Goal: Register for event/course

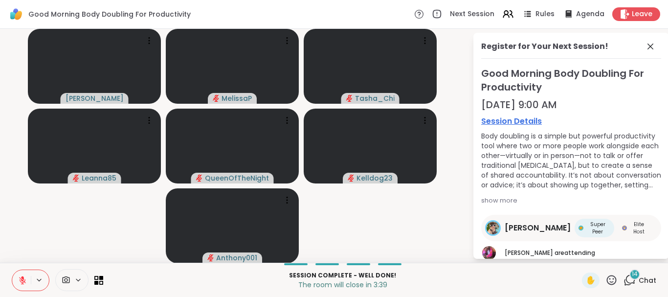
click at [606, 281] on icon at bounding box center [612, 280] width 12 height 12
click at [643, 255] on span "🎉" at bounding box center [648, 255] width 10 height 12
click at [582, 282] on div "✋" at bounding box center [591, 281] width 18 height 16
click at [23, 279] on icon at bounding box center [22, 278] width 3 height 4
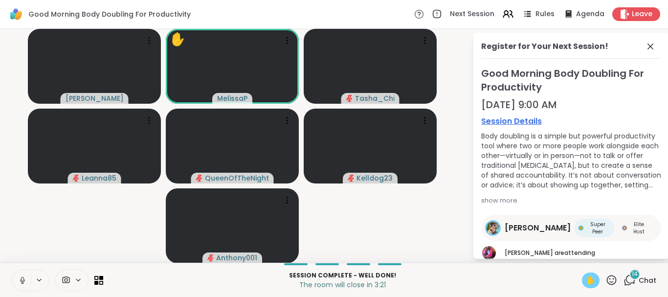
click at [589, 282] on span "✋" at bounding box center [591, 281] width 10 height 12
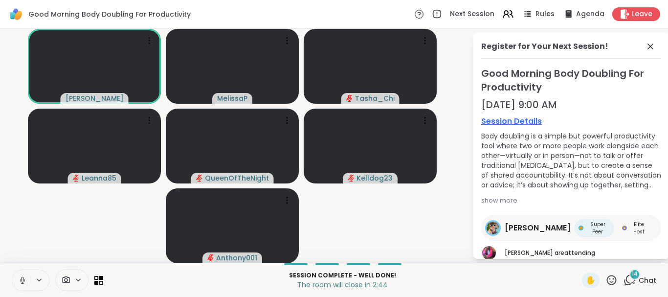
click at [23, 283] on icon at bounding box center [22, 280] width 9 height 9
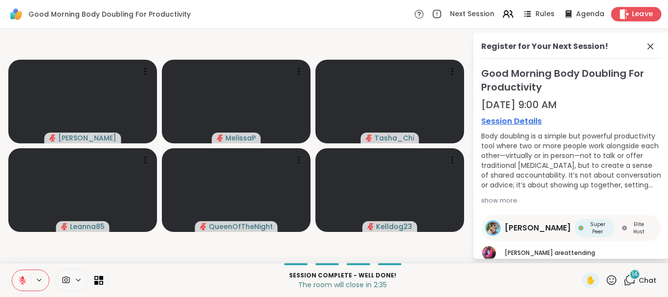
click at [632, 12] on span "Leave" at bounding box center [643, 14] width 22 height 10
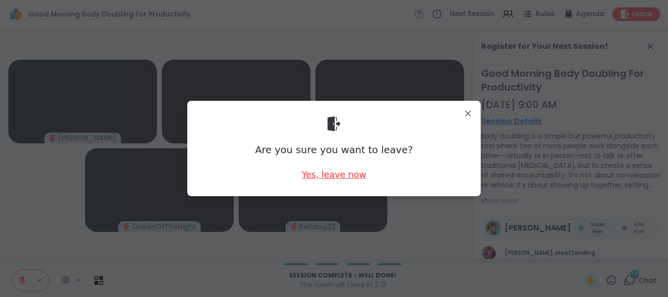
click at [332, 173] on div "Yes, leave now" at bounding box center [334, 174] width 65 height 12
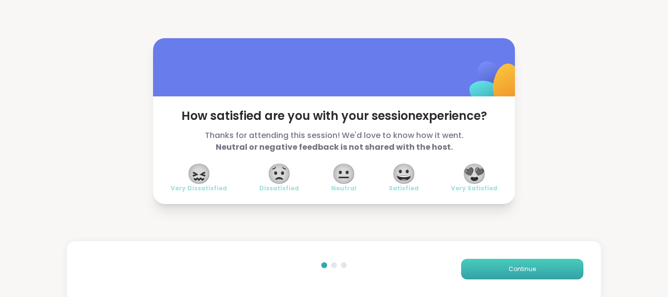
click at [479, 264] on button "Continue" at bounding box center [522, 269] width 122 height 21
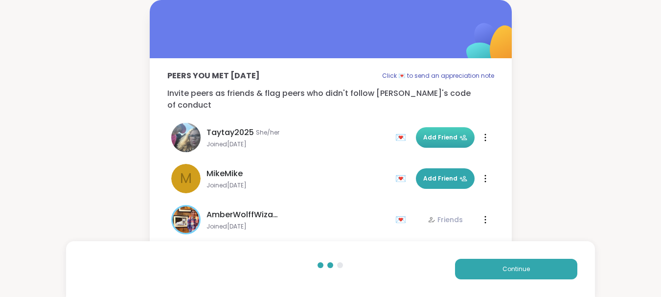
click at [424, 133] on span "Add Friend" at bounding box center [445, 137] width 44 height 9
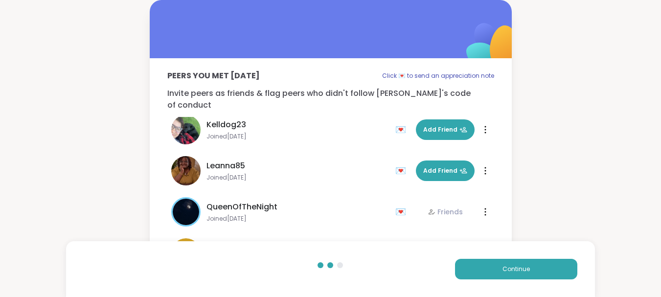
scroll to position [191, 0]
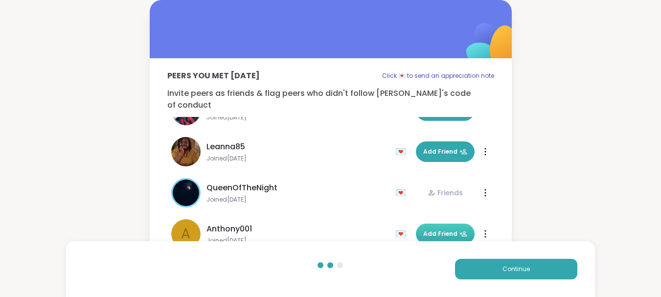
click at [432, 224] on button "Add Friend" at bounding box center [445, 234] width 59 height 21
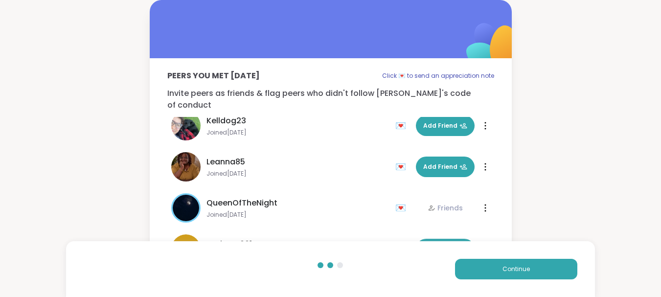
scroll to position [172, 0]
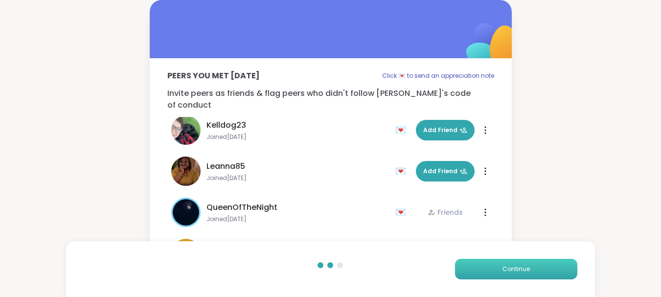
click at [510, 265] on span "Continue" at bounding box center [516, 269] width 27 height 9
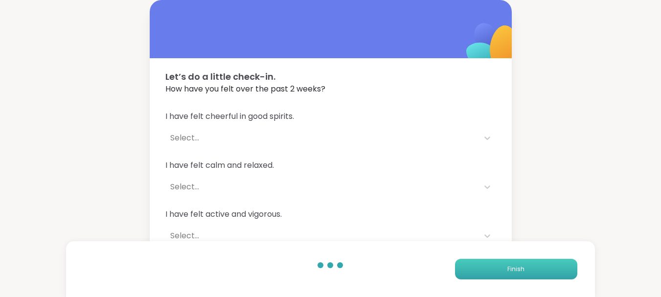
click at [510, 265] on span "Finish" at bounding box center [515, 269] width 17 height 9
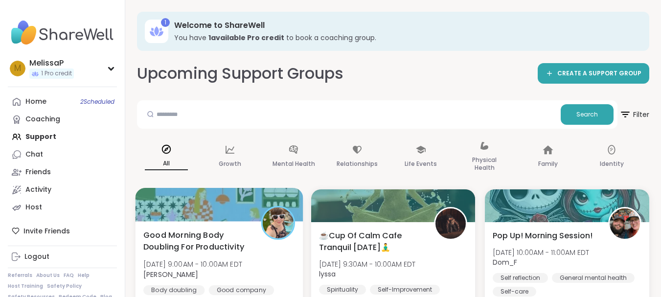
click at [212, 213] on div at bounding box center [219, 204] width 167 height 33
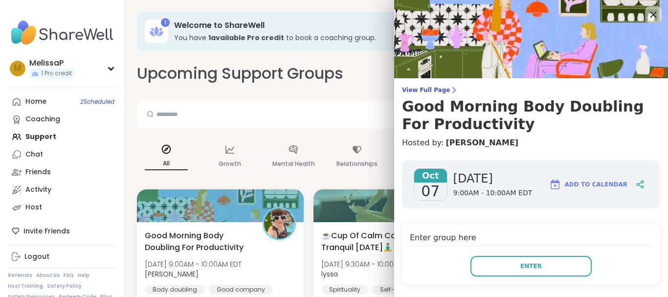
click at [647, 18] on icon at bounding box center [653, 14] width 12 height 12
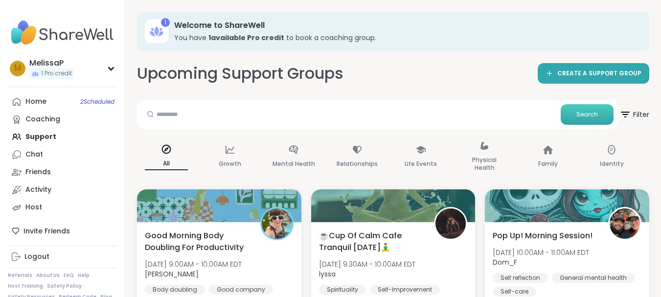
click at [587, 113] on span "Search" at bounding box center [587, 114] width 22 height 9
click at [624, 115] on icon at bounding box center [625, 114] width 12 height 12
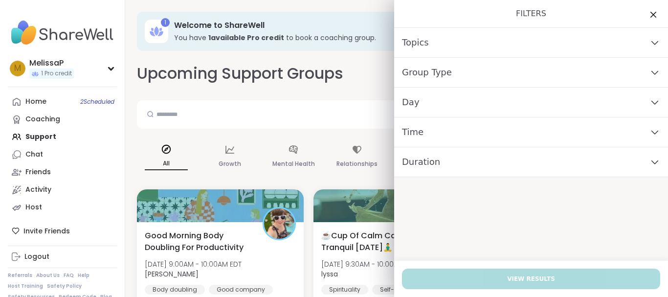
click at [569, 101] on div "Day" at bounding box center [531, 103] width 274 height 30
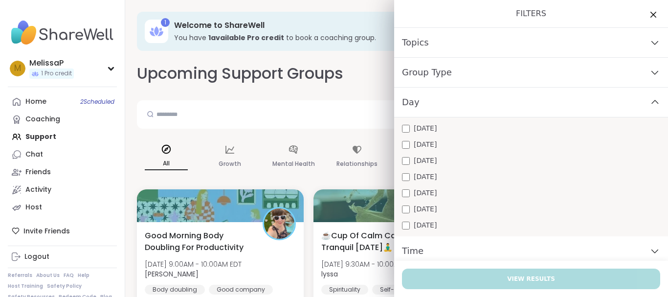
click at [494, 163] on div "Wednesday" at bounding box center [531, 161] width 258 height 10
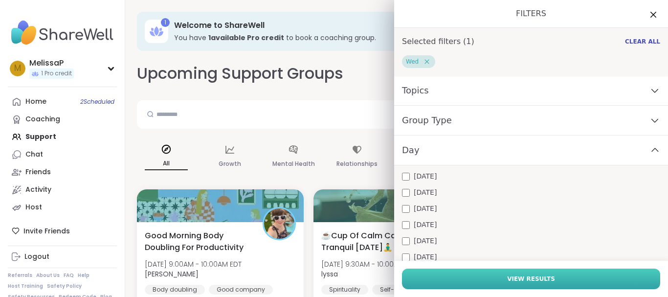
click at [537, 280] on span "View Results" at bounding box center [531, 279] width 48 height 9
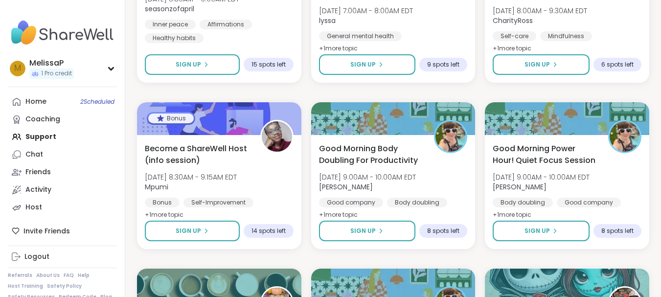
scroll to position [294, 0]
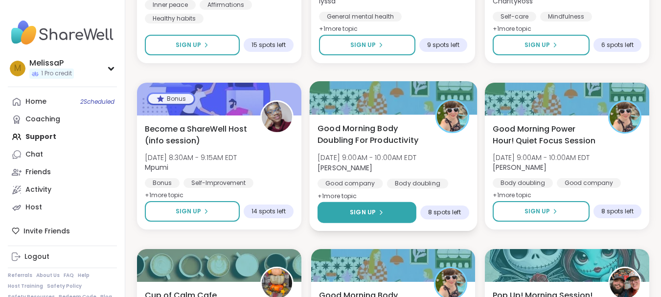
click at [363, 214] on span "Sign Up" at bounding box center [363, 212] width 26 height 9
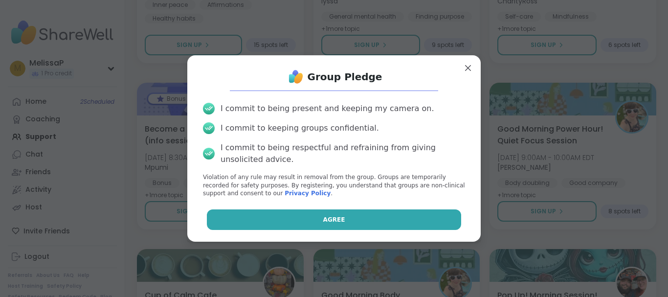
click at [354, 217] on button "Agree" at bounding box center [334, 219] width 255 height 21
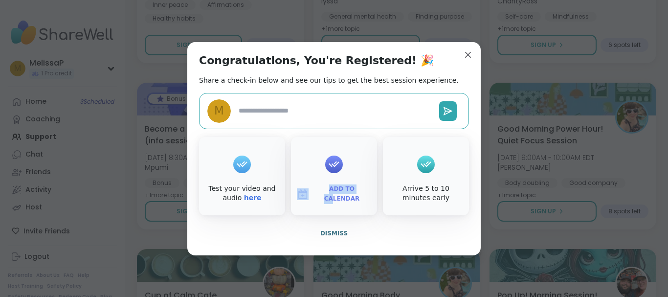
drag, startPoint x: 334, startPoint y: 167, endPoint x: 342, endPoint y: 195, distance: 29.4
click at [342, 195] on div "Add to Calendar" at bounding box center [334, 176] width 86 height 78
click at [342, 195] on span "Add to Calendar" at bounding box center [342, 193] width 59 height 19
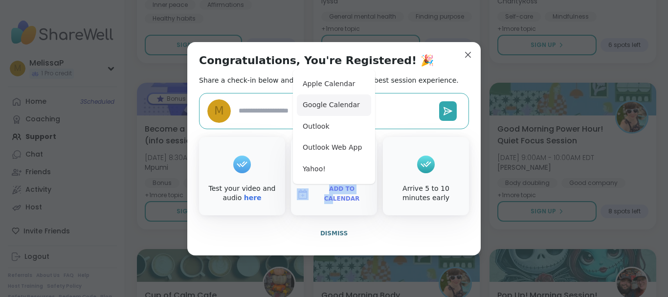
click at [327, 105] on button "Google Calendar" at bounding box center [334, 105] width 74 height 22
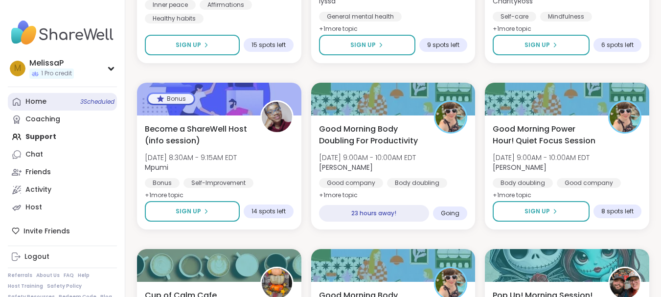
click at [38, 97] on div "Home 3 Scheduled" at bounding box center [35, 102] width 21 height 10
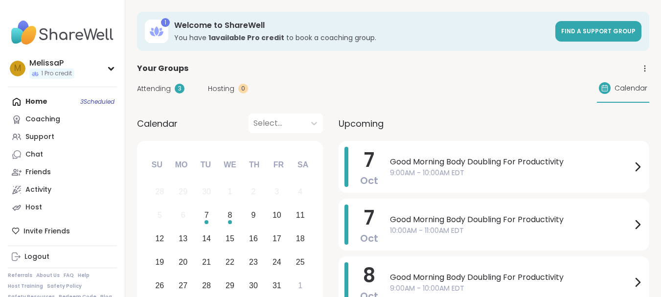
click at [159, 93] on span "Attending" at bounding box center [154, 89] width 34 height 10
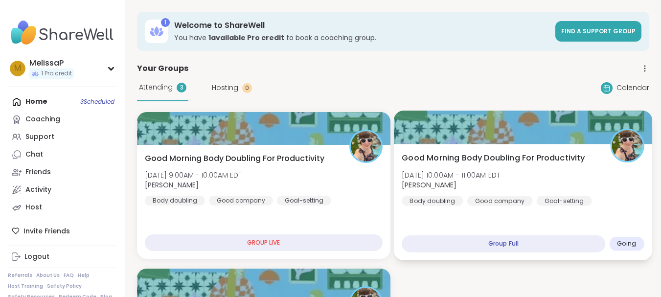
click at [530, 246] on div "Group Full" at bounding box center [504, 243] width 204 height 17
click at [533, 138] on div at bounding box center [522, 127] width 258 height 33
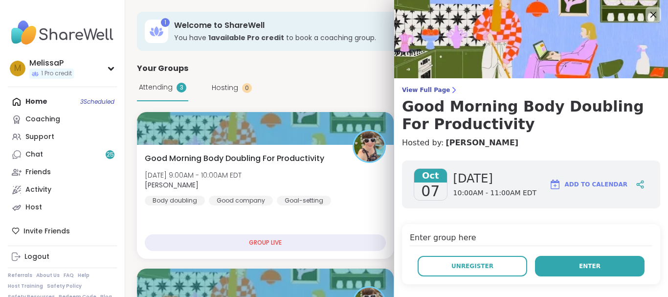
click at [567, 264] on button "Enter" at bounding box center [590, 266] width 110 height 21
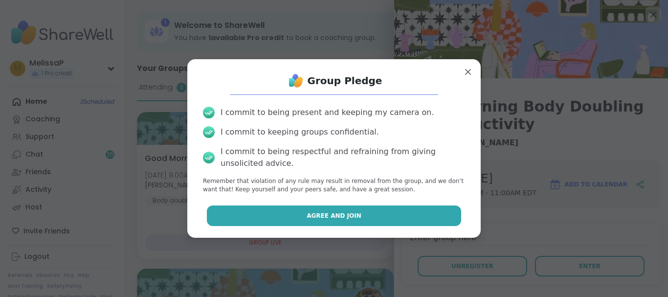
click at [376, 216] on button "Agree and Join" at bounding box center [334, 216] width 255 height 21
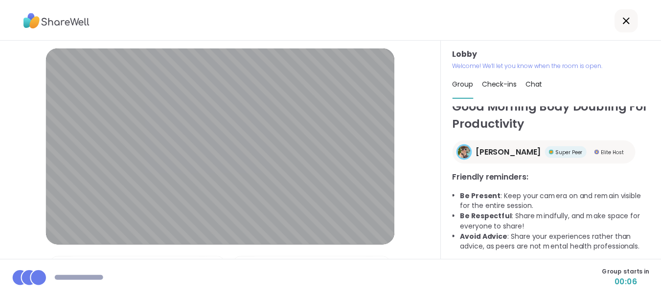
scroll to position [14, 0]
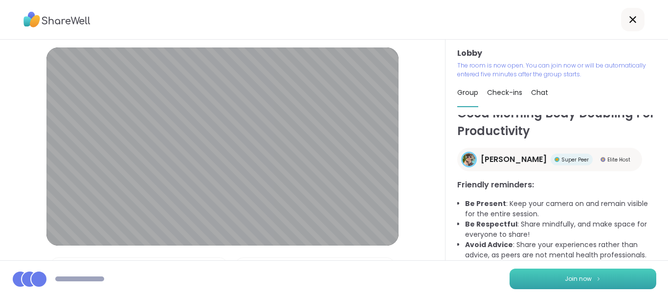
click at [542, 280] on button "Join now" at bounding box center [583, 279] width 147 height 21
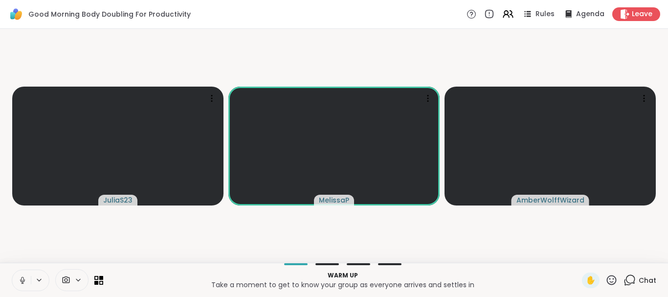
click at [23, 281] on icon at bounding box center [22, 280] width 9 height 9
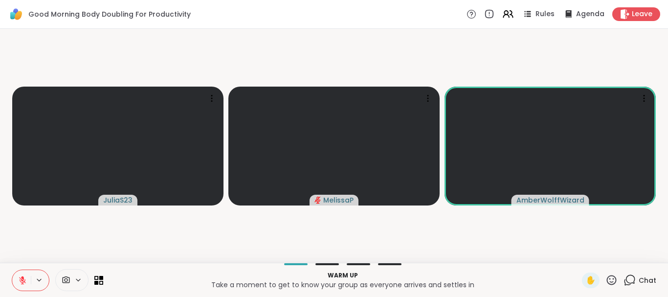
click at [23, 281] on icon at bounding box center [22, 280] width 9 height 9
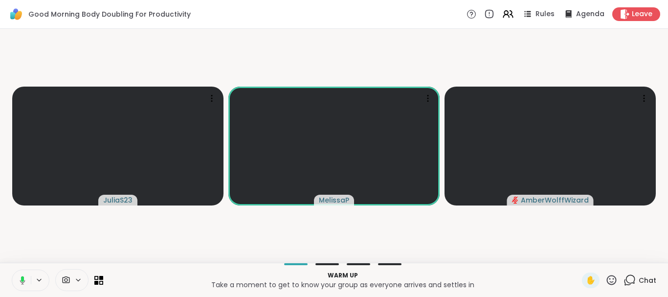
click at [23, 281] on icon at bounding box center [22, 278] width 3 height 5
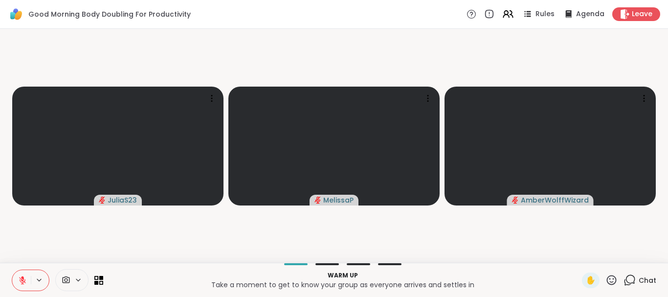
click at [23, 281] on icon at bounding box center [22, 280] width 9 height 9
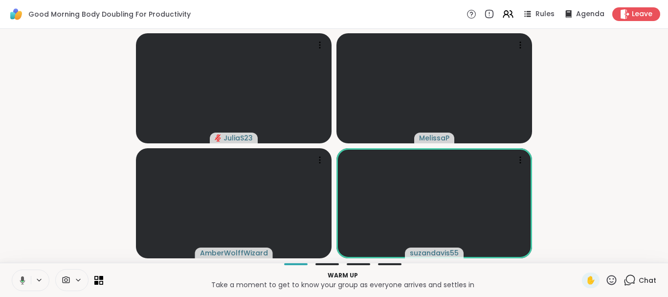
click at [23, 280] on icon at bounding box center [22, 280] width 5 height 8
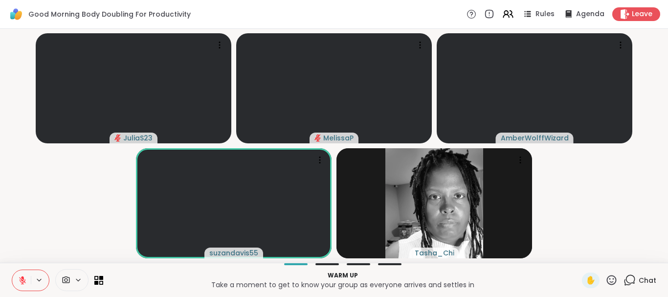
click at [23, 280] on icon at bounding box center [22, 280] width 9 height 9
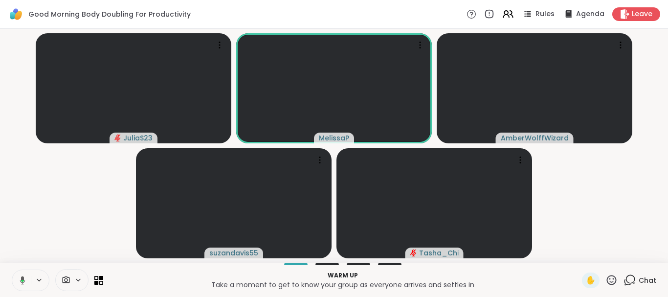
click at [23, 280] on icon at bounding box center [22, 281] width 3 height 2
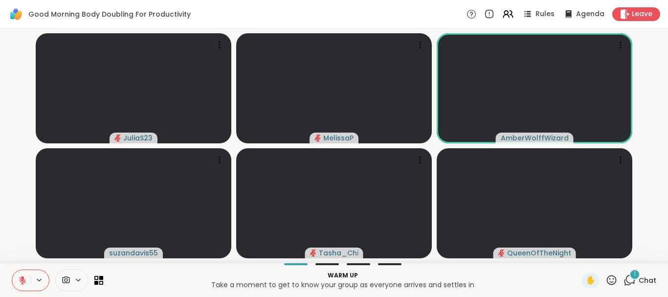
click at [23, 280] on icon at bounding box center [22, 280] width 9 height 9
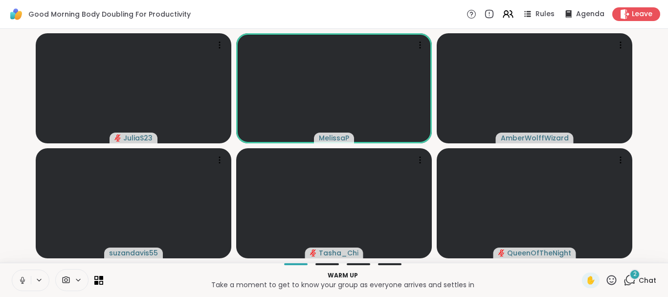
click at [23, 280] on icon at bounding box center [22, 279] width 2 height 4
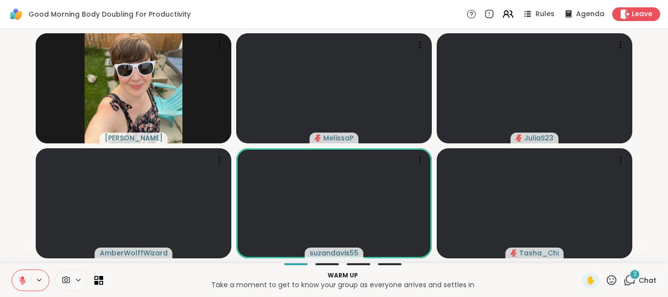
click at [23, 280] on icon at bounding box center [22, 280] width 9 height 9
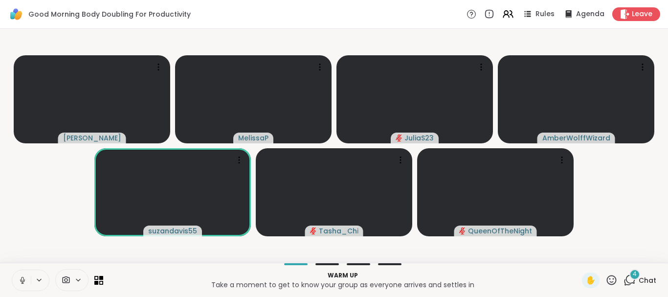
click at [22, 280] on icon at bounding box center [22, 280] width 9 height 9
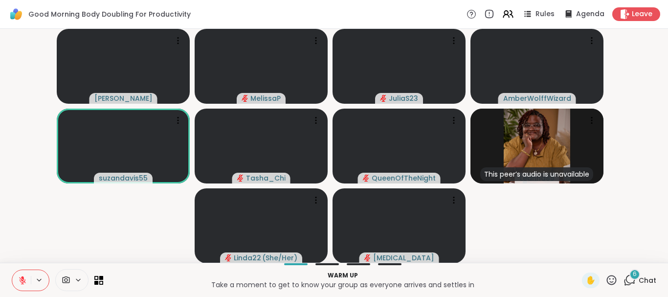
click at [23, 281] on icon at bounding box center [22, 280] width 7 height 7
click at [23, 281] on icon at bounding box center [22, 279] width 2 height 4
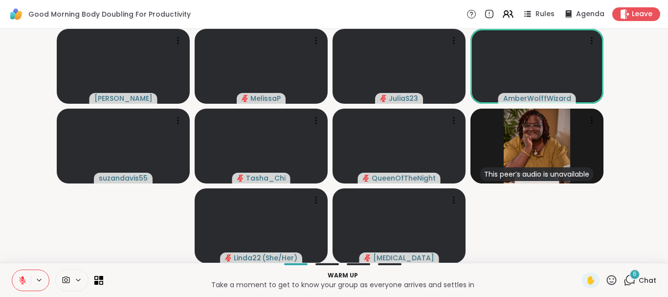
click at [23, 281] on icon at bounding box center [22, 280] width 7 height 7
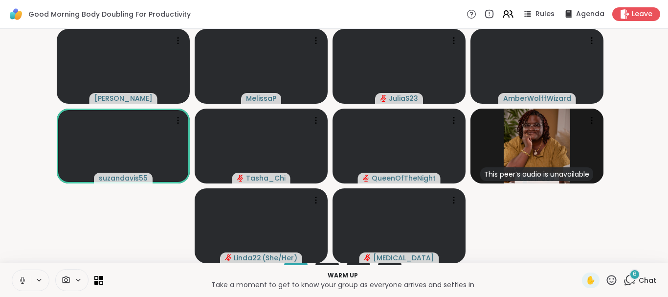
click at [23, 281] on icon at bounding box center [22, 279] width 2 height 4
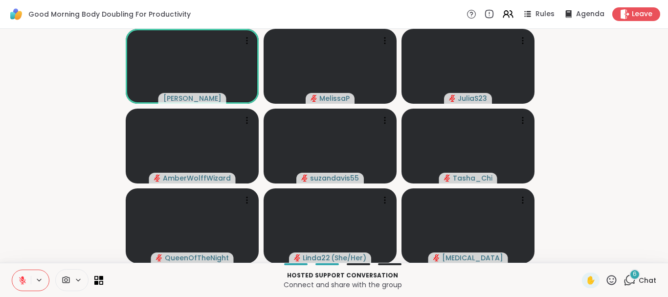
click at [607, 283] on icon at bounding box center [612, 280] width 12 height 12
click at [643, 259] on span "🎉" at bounding box center [648, 255] width 10 height 12
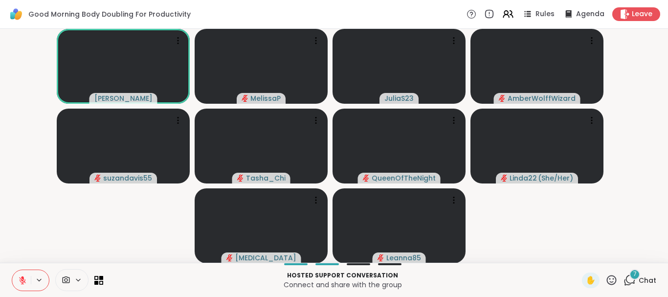
click at [606, 279] on icon at bounding box center [612, 280] width 12 height 12
click at [643, 252] on span "🎉" at bounding box center [648, 255] width 10 height 12
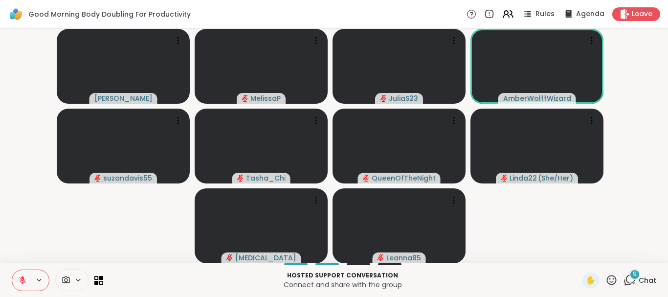
click at [20, 282] on icon at bounding box center [22, 280] width 9 height 9
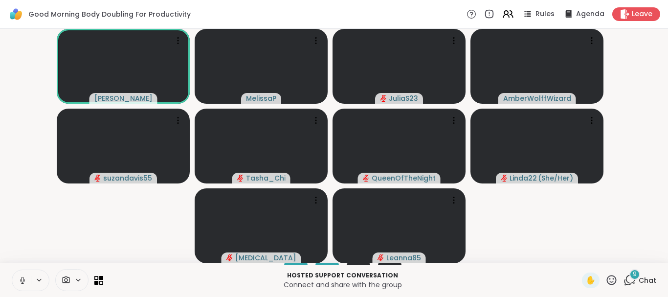
click at [20, 282] on icon at bounding box center [22, 280] width 9 height 9
click at [606, 280] on icon at bounding box center [612, 280] width 12 height 12
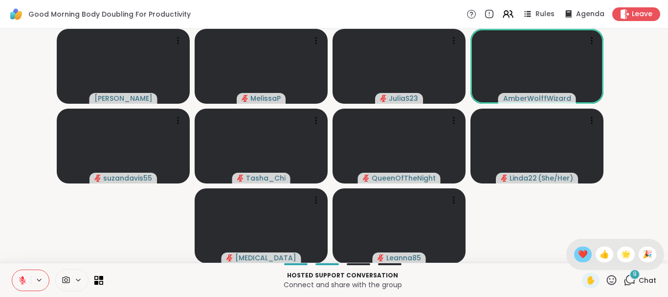
click at [575, 254] on div "❤️" at bounding box center [584, 255] width 18 height 16
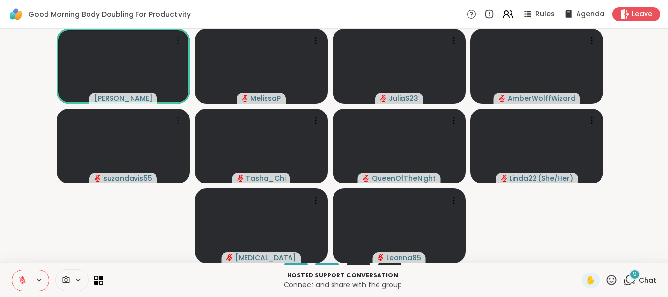
click at [20, 282] on icon at bounding box center [22, 280] width 9 height 9
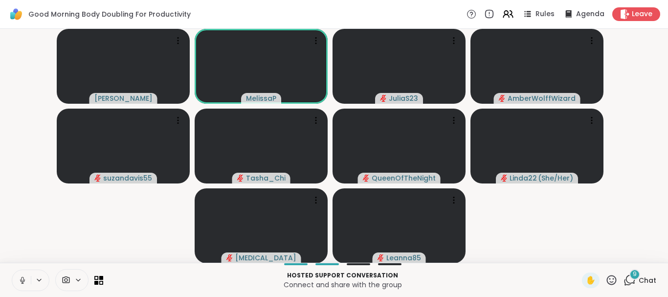
click at [20, 282] on icon at bounding box center [22, 280] width 9 height 9
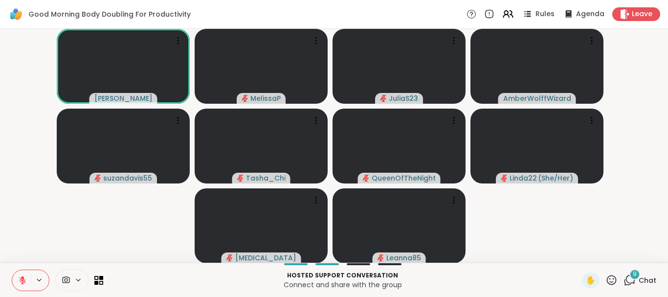
click at [606, 283] on icon at bounding box center [612, 280] width 12 height 12
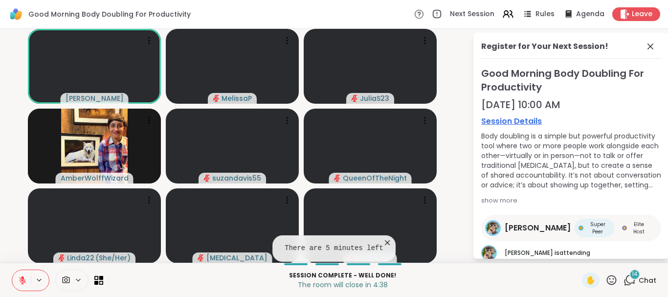
click at [24, 285] on button at bounding box center [21, 280] width 19 height 21
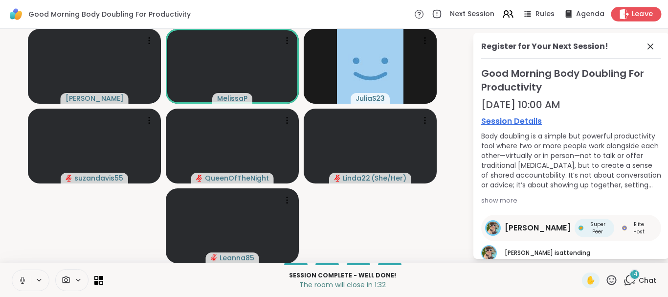
click at [640, 14] on span "Leave" at bounding box center [643, 14] width 22 height 10
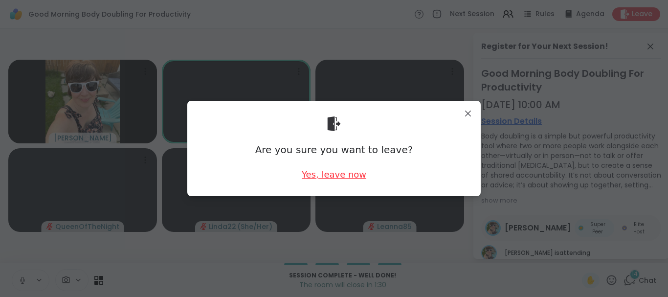
click at [337, 178] on div "Yes, leave now" at bounding box center [334, 174] width 65 height 12
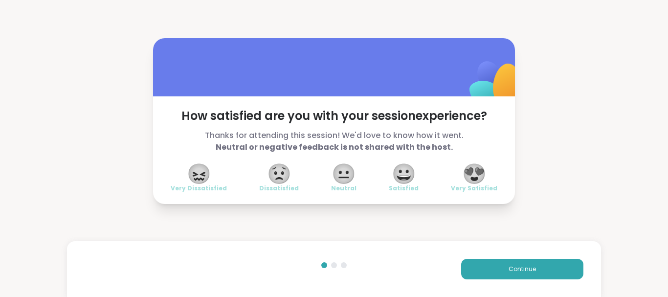
click at [472, 174] on span "😍" at bounding box center [474, 174] width 24 height 18
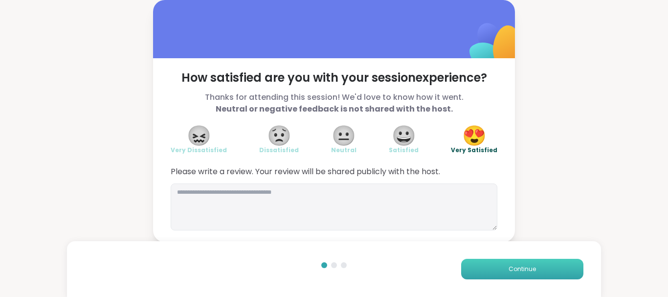
click at [509, 269] on span "Continue" at bounding box center [522, 269] width 27 height 9
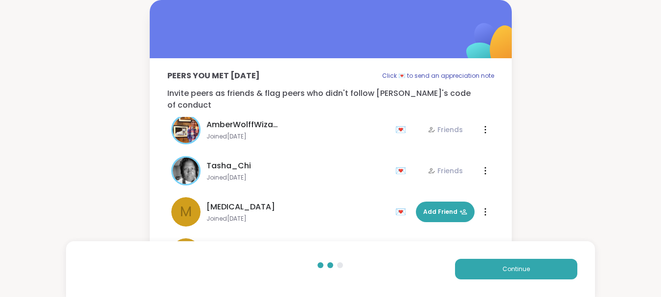
scroll to position [92, 0]
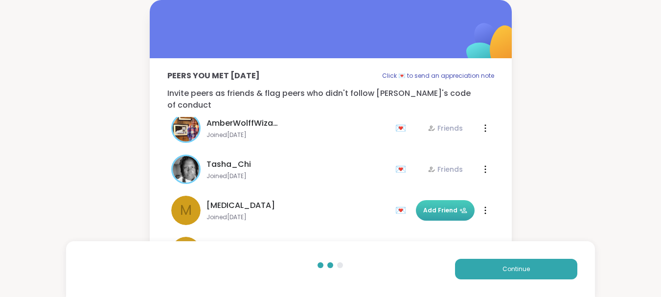
click at [424, 206] on span "Add Friend" at bounding box center [445, 210] width 44 height 9
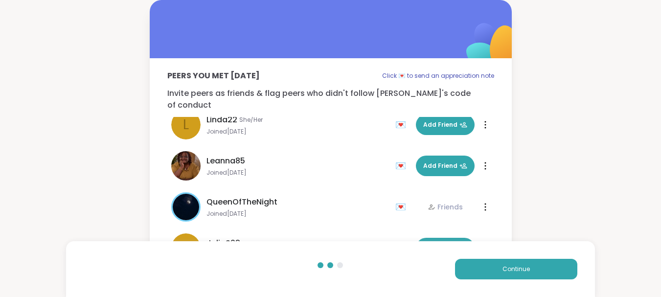
scroll to position [235, 0]
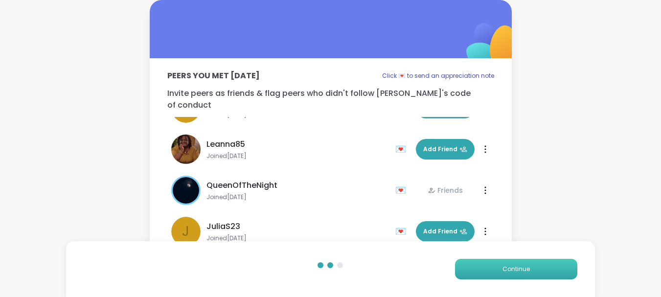
click at [509, 275] on button "Continue" at bounding box center [516, 269] width 122 height 21
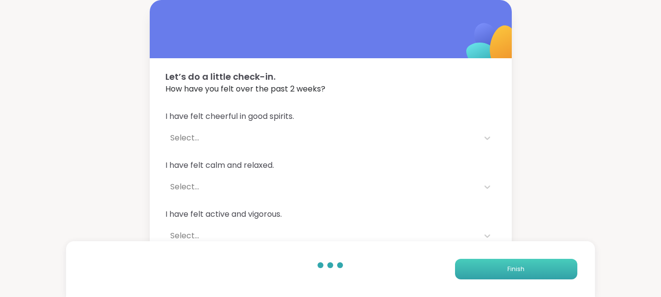
click at [509, 275] on button "Finish" at bounding box center [516, 269] width 122 height 21
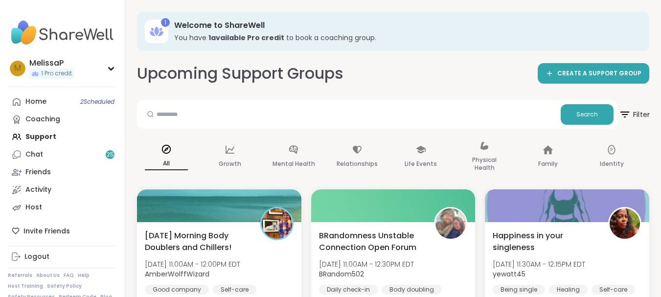
click at [638, 107] on span "Filter" at bounding box center [634, 114] width 31 height 24
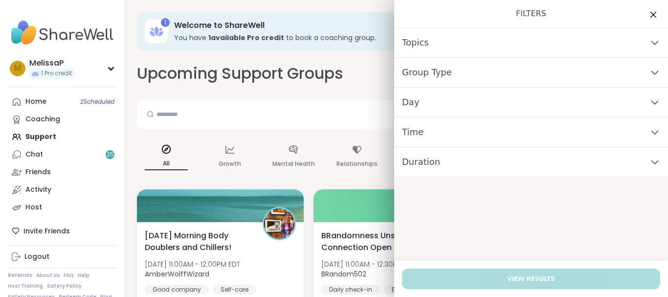
click at [554, 96] on div "Day" at bounding box center [531, 103] width 274 height 30
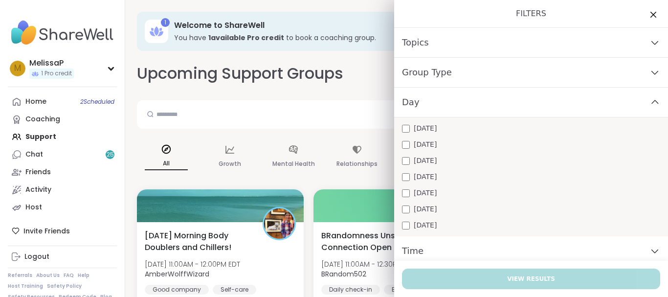
click at [451, 161] on div "Wednesday" at bounding box center [531, 161] width 258 height 10
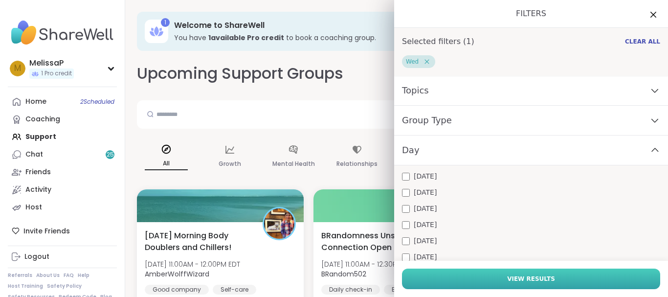
click at [528, 274] on button "View Results" at bounding box center [531, 279] width 258 height 21
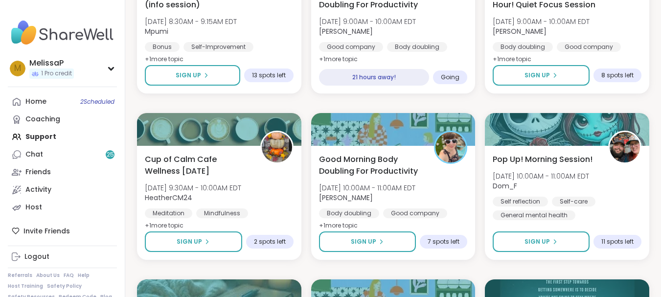
scroll to position [431, 0]
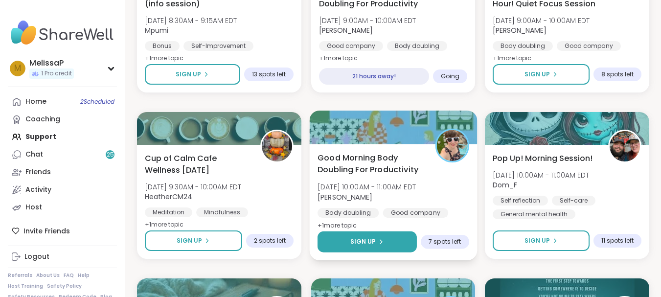
click at [370, 234] on button "Sign Up" at bounding box center [367, 241] width 99 height 21
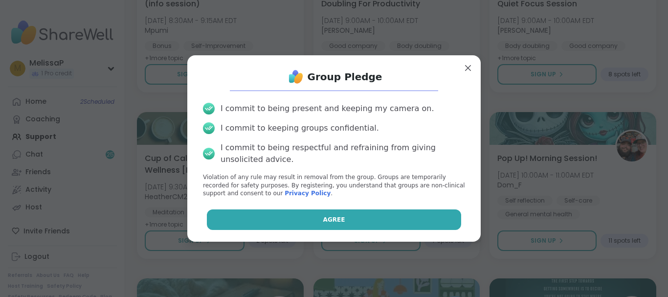
click at [364, 216] on button "Agree" at bounding box center [334, 219] width 255 height 21
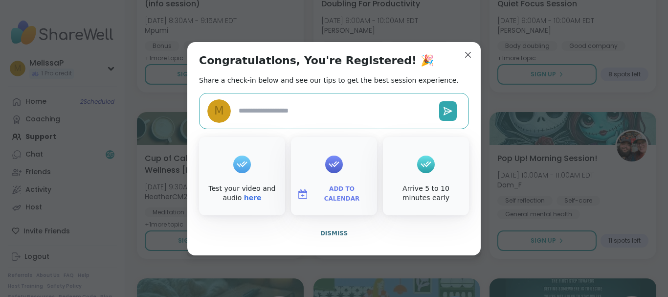
type textarea "*"
click at [332, 196] on span "Add to Calendar" at bounding box center [342, 193] width 59 height 19
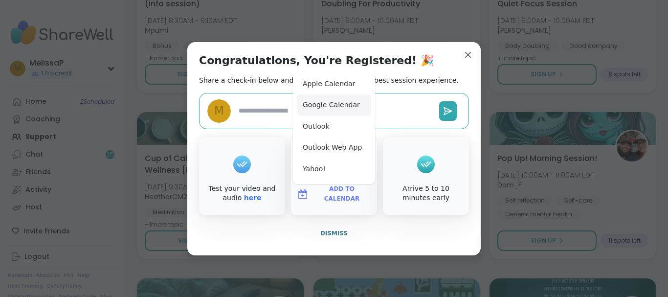
click at [331, 103] on button "Google Calendar" at bounding box center [334, 105] width 74 height 22
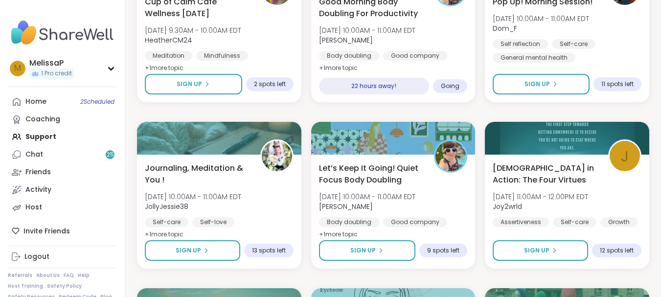
scroll to position [607, 0]
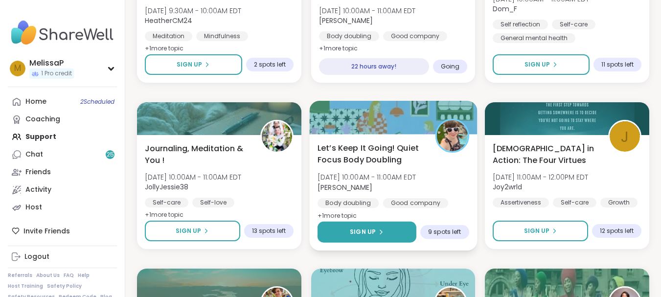
click at [343, 234] on button "Sign Up" at bounding box center [367, 232] width 99 height 21
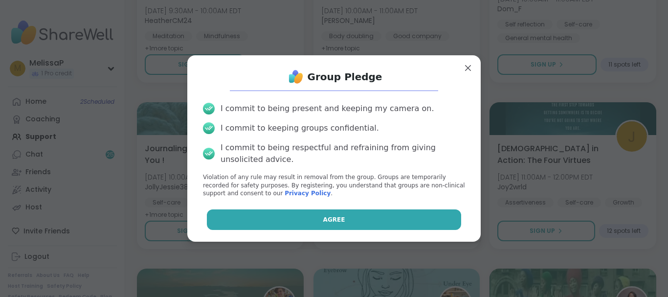
click at [341, 217] on button "Agree" at bounding box center [334, 219] width 255 height 21
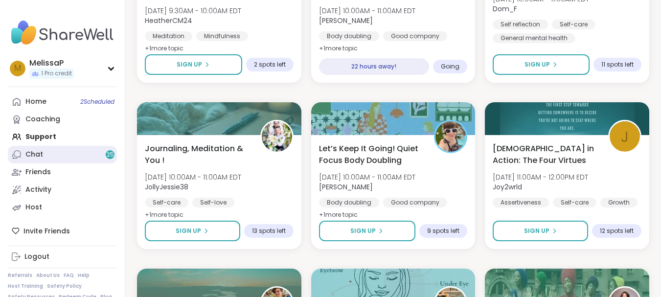
click at [77, 152] on link "Chat 25" at bounding box center [62, 155] width 109 height 18
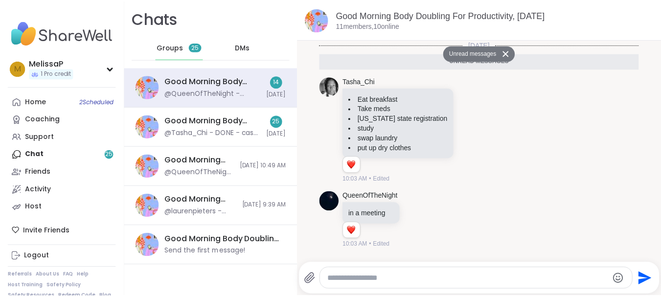
scroll to position [972, 0]
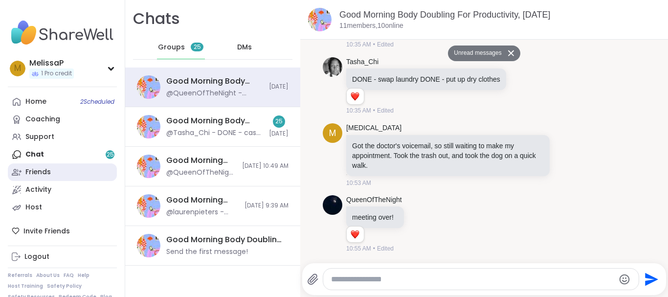
click at [41, 178] on link "Friends" at bounding box center [62, 172] width 109 height 18
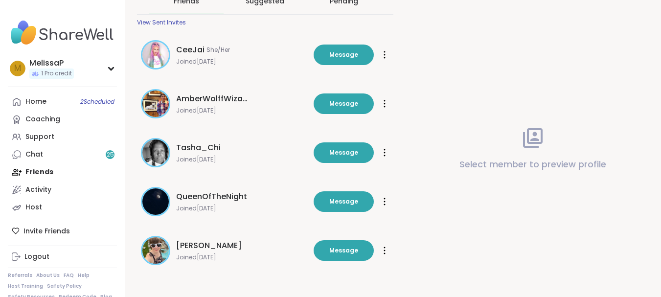
scroll to position [59, 0]
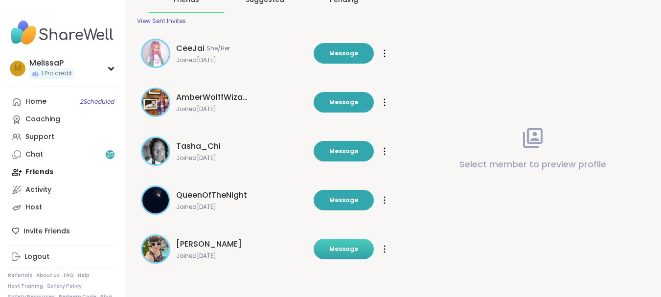
click at [343, 243] on button "Message" at bounding box center [344, 249] width 60 height 21
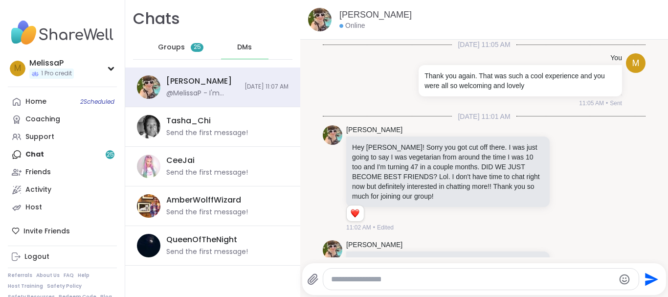
scroll to position [903, 0]
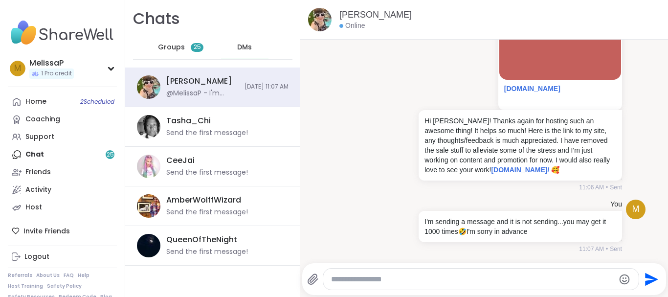
click at [387, 275] on textarea "Type your message" at bounding box center [473, 280] width 284 height 10
click at [400, 281] on textarea "**********" at bounding box center [473, 280] width 277 height 10
click at [447, 280] on textarea "**********" at bounding box center [473, 280] width 277 height 10
click at [426, 279] on textarea "**********" at bounding box center [473, 280] width 277 height 10
click at [427, 280] on textarea "**********" at bounding box center [473, 280] width 277 height 10
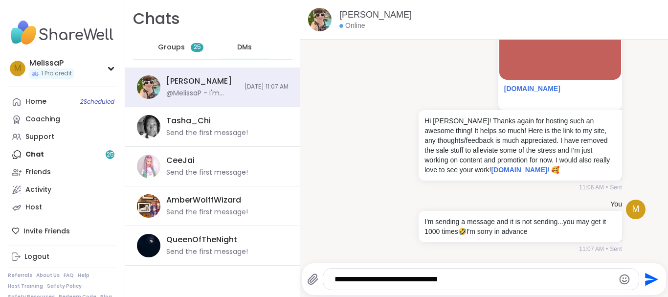
click at [465, 280] on textarea "**********" at bounding box center [473, 280] width 277 height 10
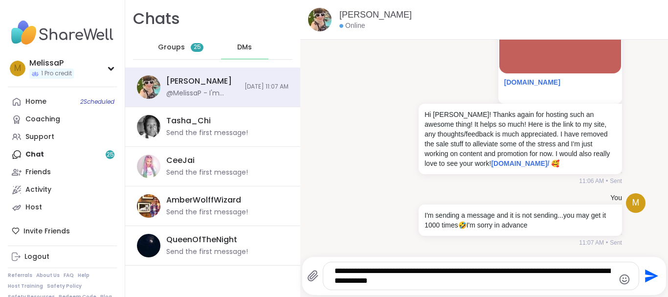
type textarea "**********"
drag, startPoint x: 440, startPoint y: 282, endPoint x: 321, endPoint y: 271, distance: 120.4
click at [321, 271] on div "**********" at bounding box center [473, 276] width 332 height 28
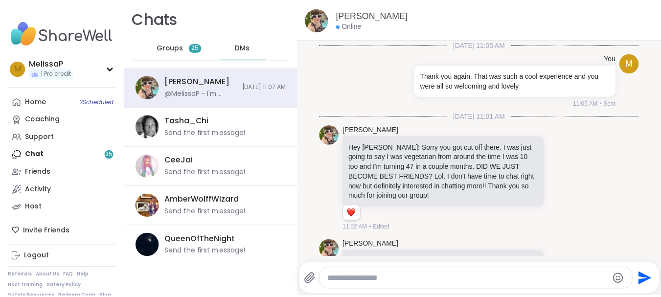
scroll to position [903, 0]
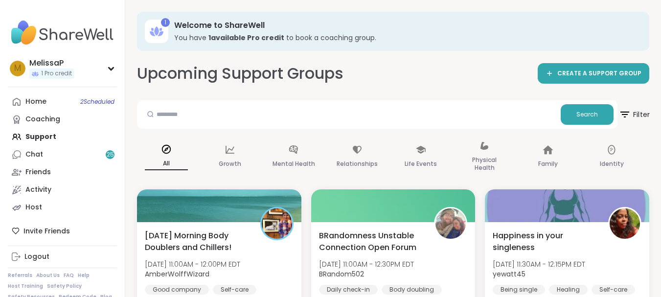
click at [642, 110] on span "Filter" at bounding box center [634, 114] width 31 height 24
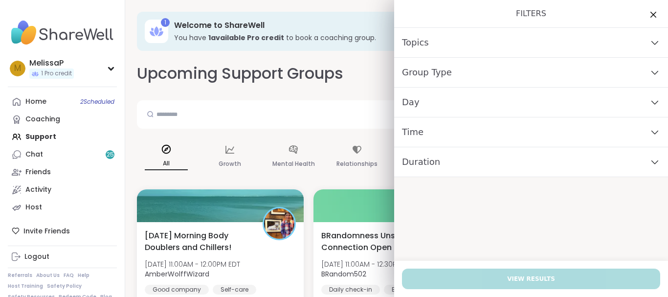
click at [596, 101] on div "Day" at bounding box center [531, 103] width 274 height 30
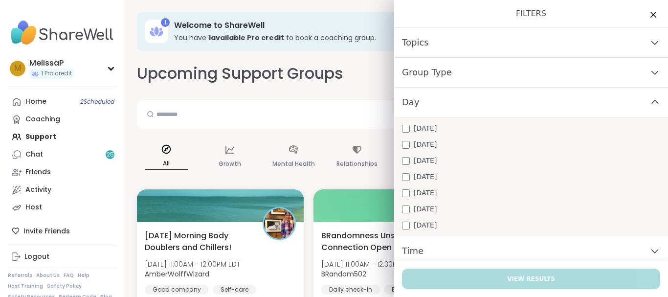
click at [415, 160] on span "Wednesday" at bounding box center [425, 161] width 23 height 10
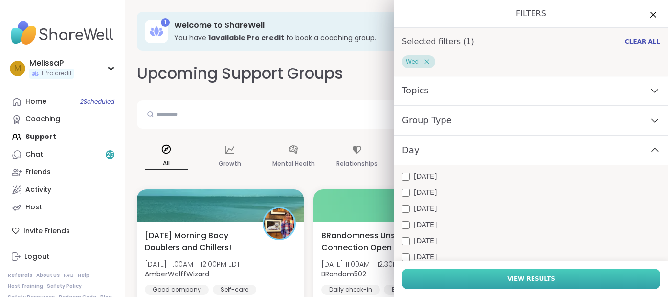
click at [493, 275] on button "View Results" at bounding box center [531, 279] width 258 height 21
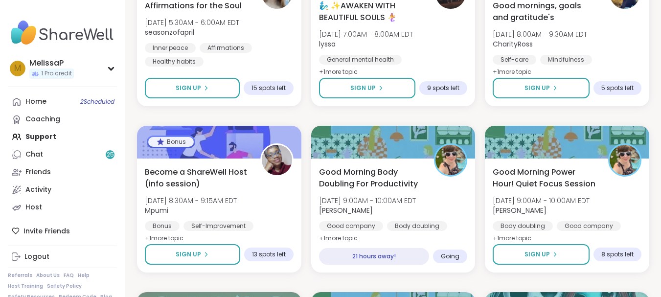
scroll to position [274, 0]
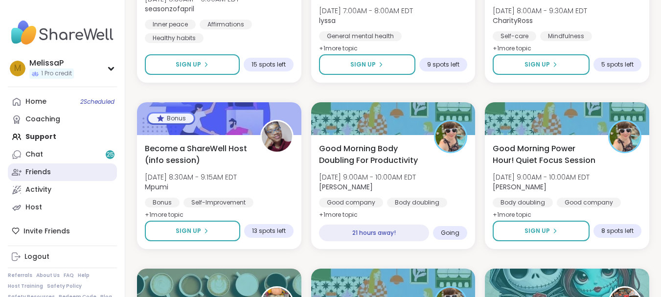
click at [55, 172] on link "Friends" at bounding box center [62, 172] width 109 height 18
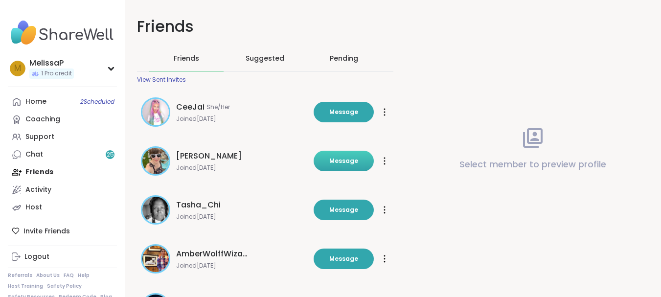
click at [339, 159] on span "Message" at bounding box center [343, 161] width 29 height 9
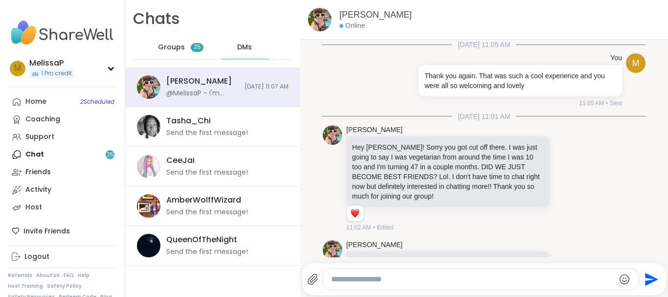
scroll to position [903, 0]
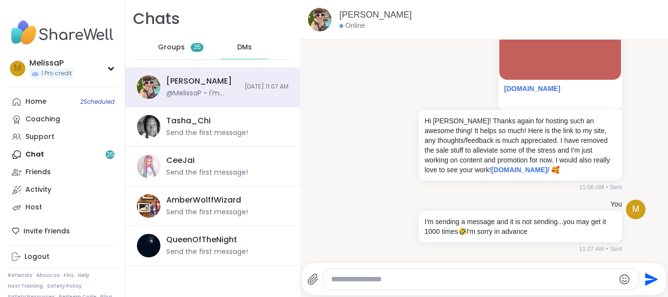
click at [444, 283] on textarea "Type your message" at bounding box center [473, 280] width 284 height 10
paste textarea "**********"
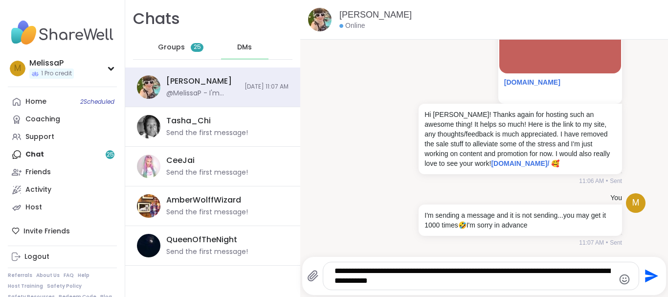
click at [589, 271] on textarea "**********" at bounding box center [473, 276] width 277 height 20
click at [557, 281] on textarea "**********" at bounding box center [473, 276] width 277 height 20
click at [558, 282] on textarea "**********" at bounding box center [473, 276] width 277 height 20
click at [619, 276] on icon "Emoji picker" at bounding box center [625, 280] width 12 height 12
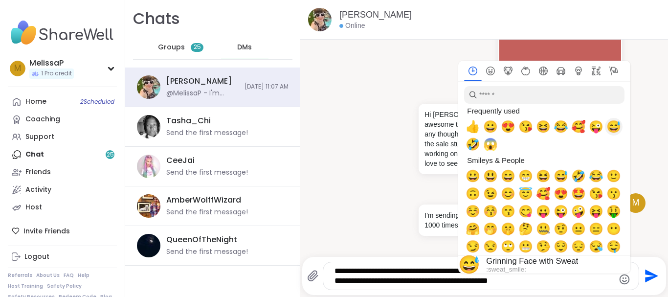
click at [611, 128] on span "😅" at bounding box center [614, 127] width 15 height 14
type textarea "**********"
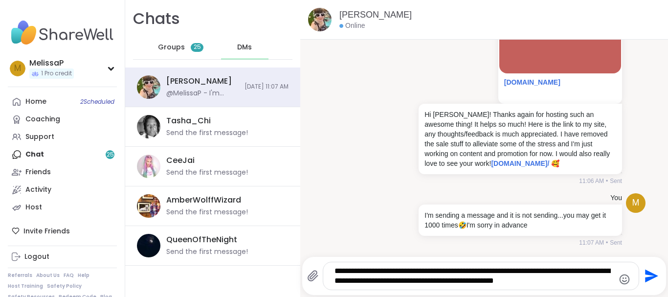
click at [645, 272] on icon "Send" at bounding box center [651, 276] width 16 height 16
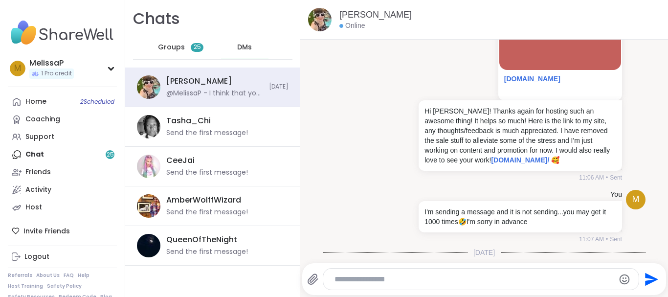
scroll to position [985, 0]
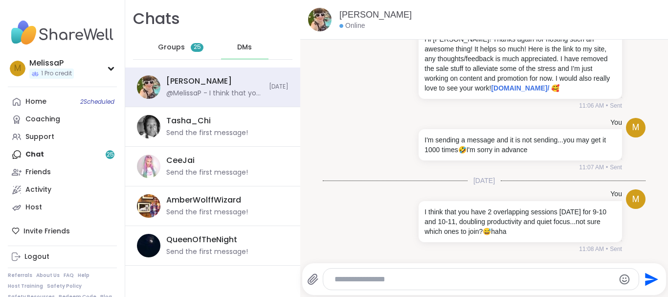
click at [41, 152] on div "Home 2 Scheduled Coaching Support Chat 25 Friends Activity Host" at bounding box center [62, 154] width 109 height 123
click at [178, 50] on span "Groups" at bounding box center [171, 48] width 27 height 10
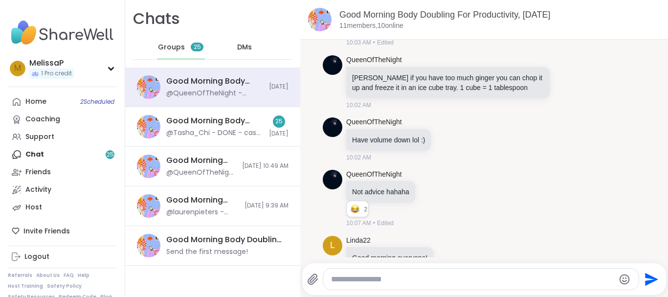
scroll to position [153, 0]
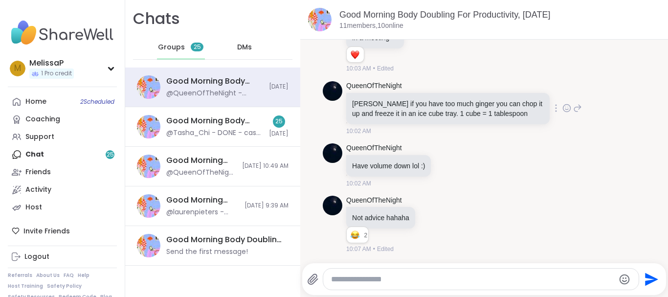
click at [563, 110] on icon at bounding box center [567, 108] width 9 height 10
click at [485, 94] on div "Select Reaction: Heart" at bounding box center [489, 92] width 9 height 9
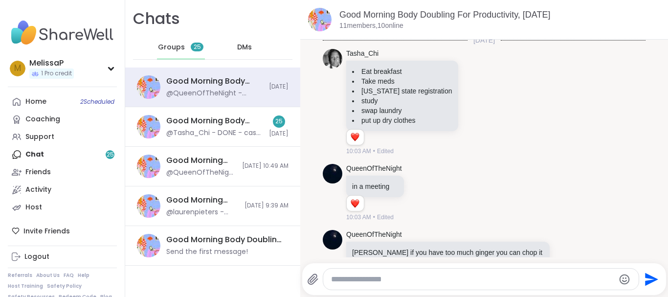
scroll to position [0, 0]
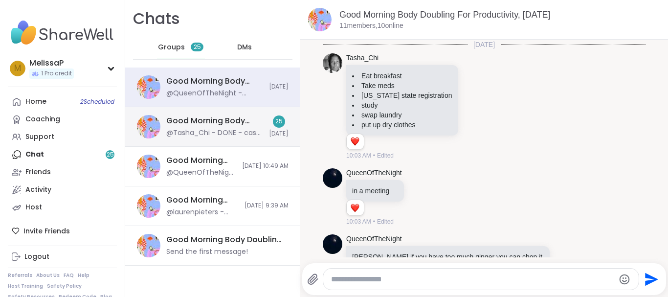
click at [246, 124] on div "Good Morning Body Doubling For Productivity, [DATE]" at bounding box center [214, 120] width 97 height 11
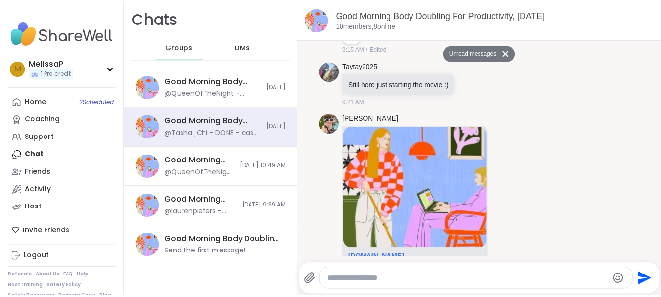
scroll to position [1476, 0]
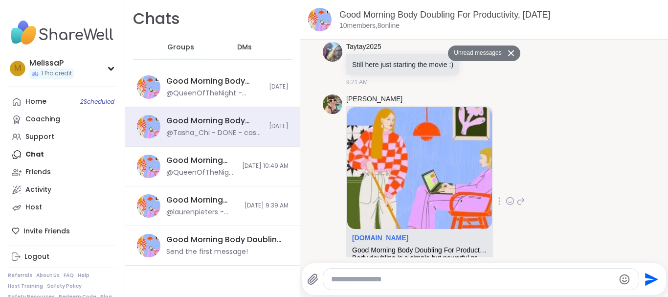
click at [380, 234] on link "[DOMAIN_NAME]" at bounding box center [380, 238] width 56 height 8
click at [44, 132] on div "Support" at bounding box center [39, 137] width 29 height 10
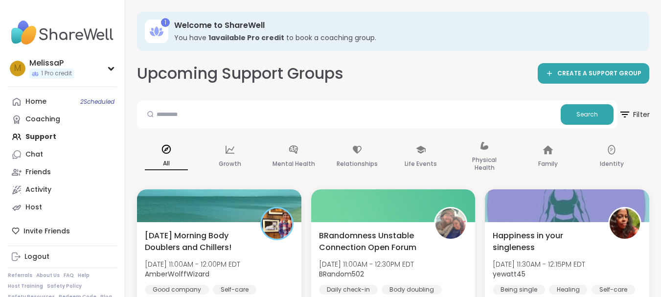
click at [640, 111] on span "Filter" at bounding box center [634, 114] width 31 height 24
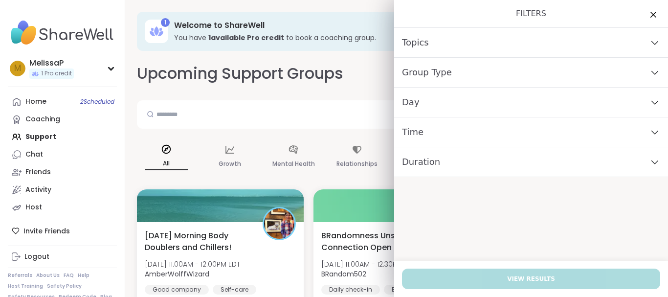
click at [609, 102] on div "Day" at bounding box center [531, 103] width 274 height 30
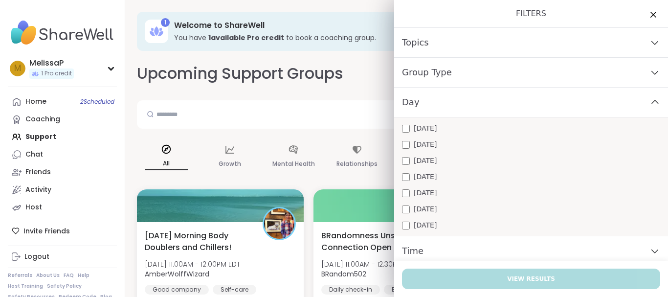
click at [548, 158] on div "Wednesday" at bounding box center [531, 161] width 258 height 10
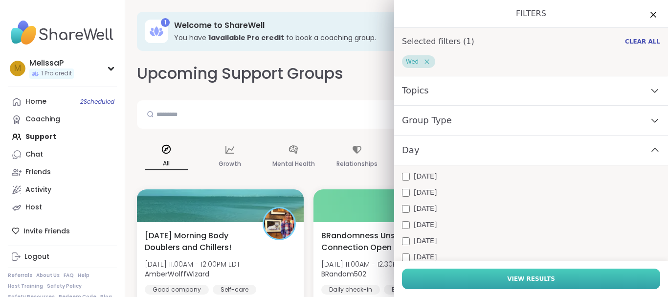
click at [519, 278] on span "View Results" at bounding box center [531, 279] width 48 height 9
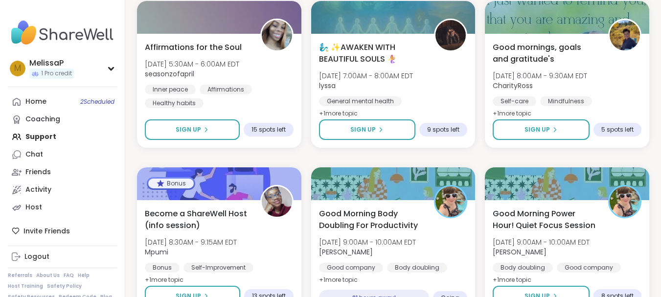
scroll to position [280, 0]
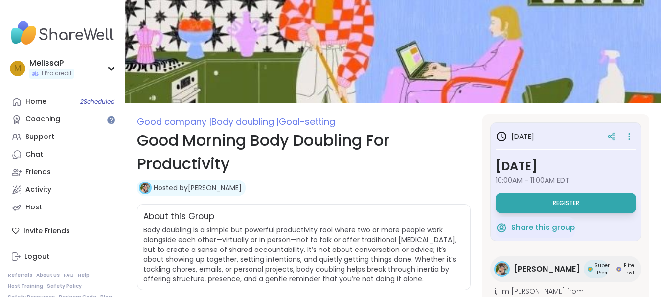
scroll to position [49, 0]
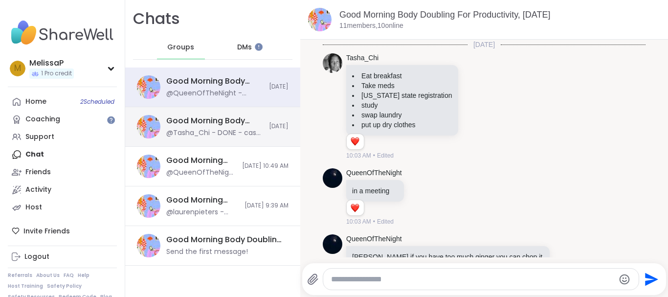
click at [176, 124] on div "Good Morning Body Doubling For Productivity, [DATE]" at bounding box center [214, 120] width 97 height 11
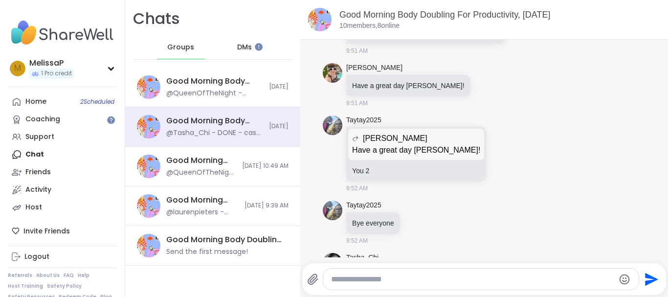
scroll to position [2227, 0]
